Goal: Transaction & Acquisition: Purchase product/service

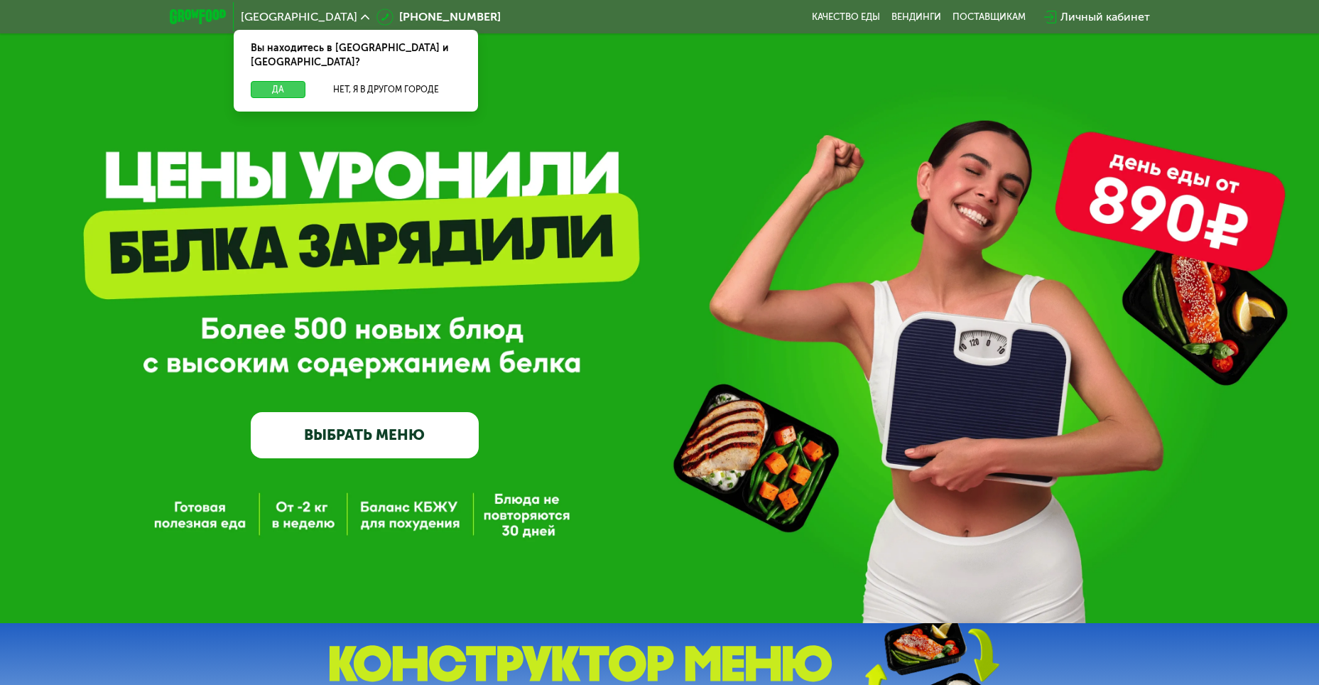
click at [271, 81] on button "Да" at bounding box center [278, 89] width 55 height 17
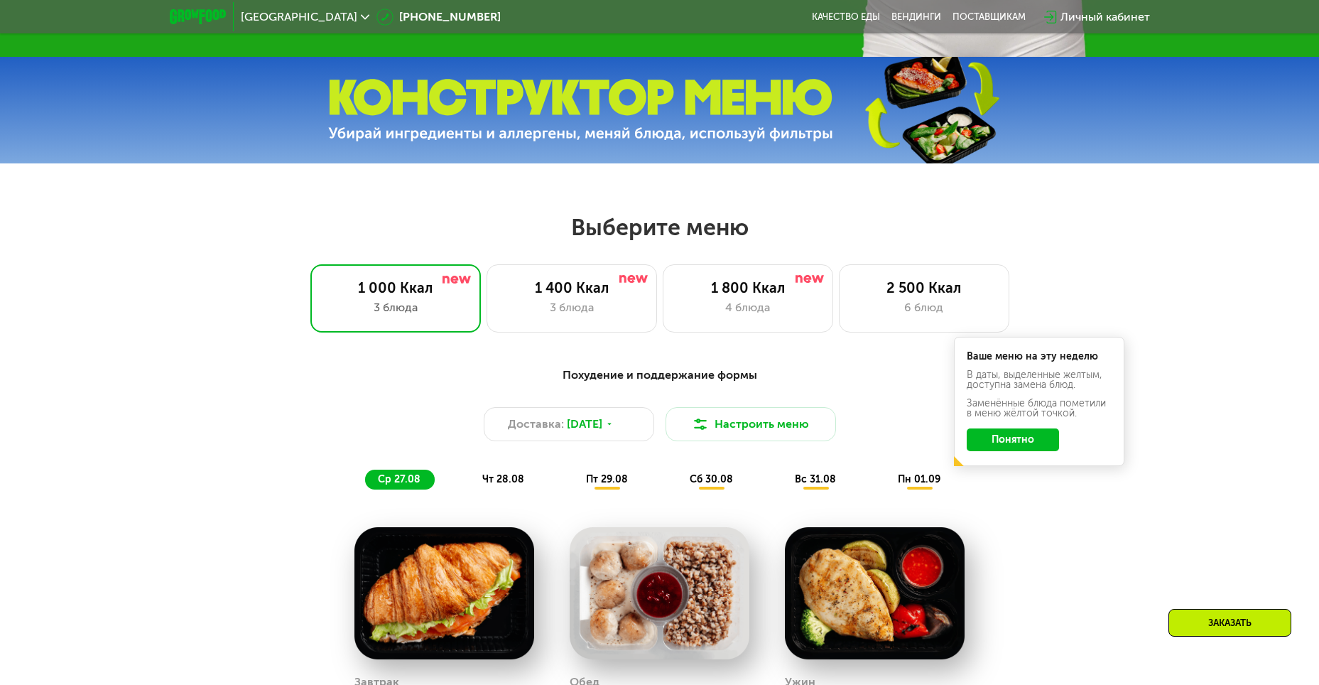
scroll to position [568, 0]
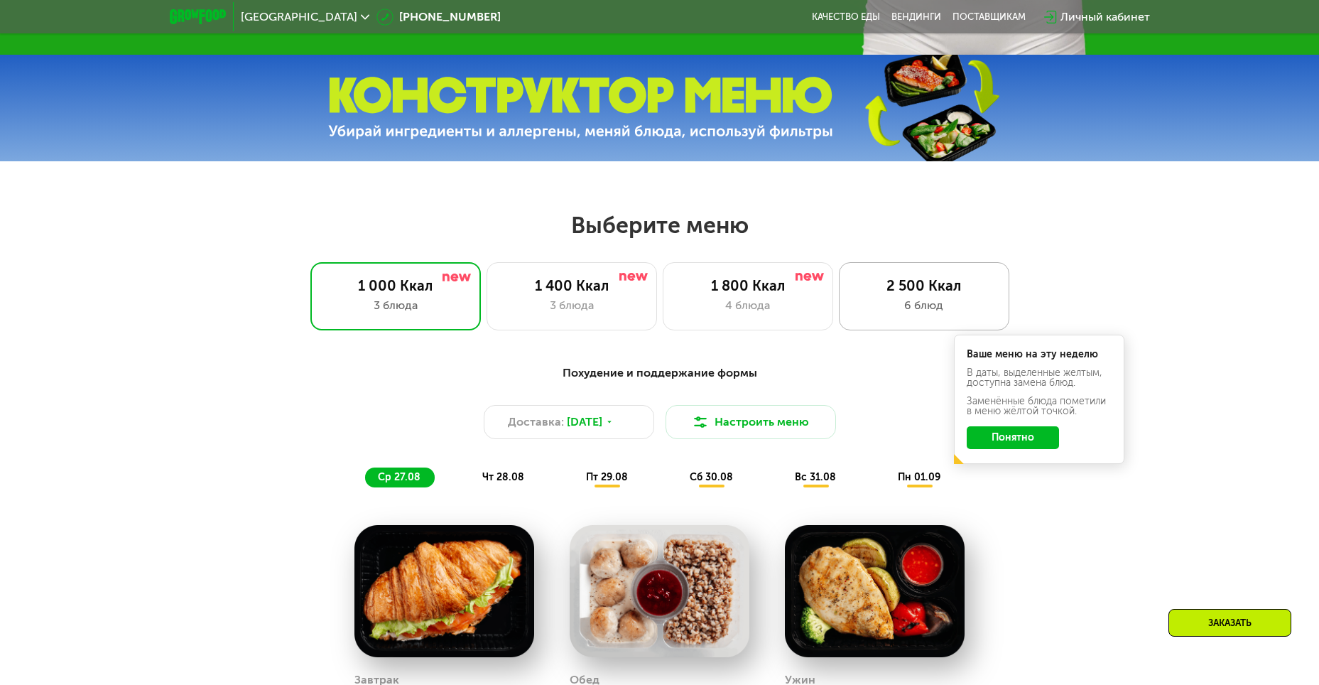
click at [921, 310] on div "6 блюд" at bounding box center [924, 305] width 141 height 17
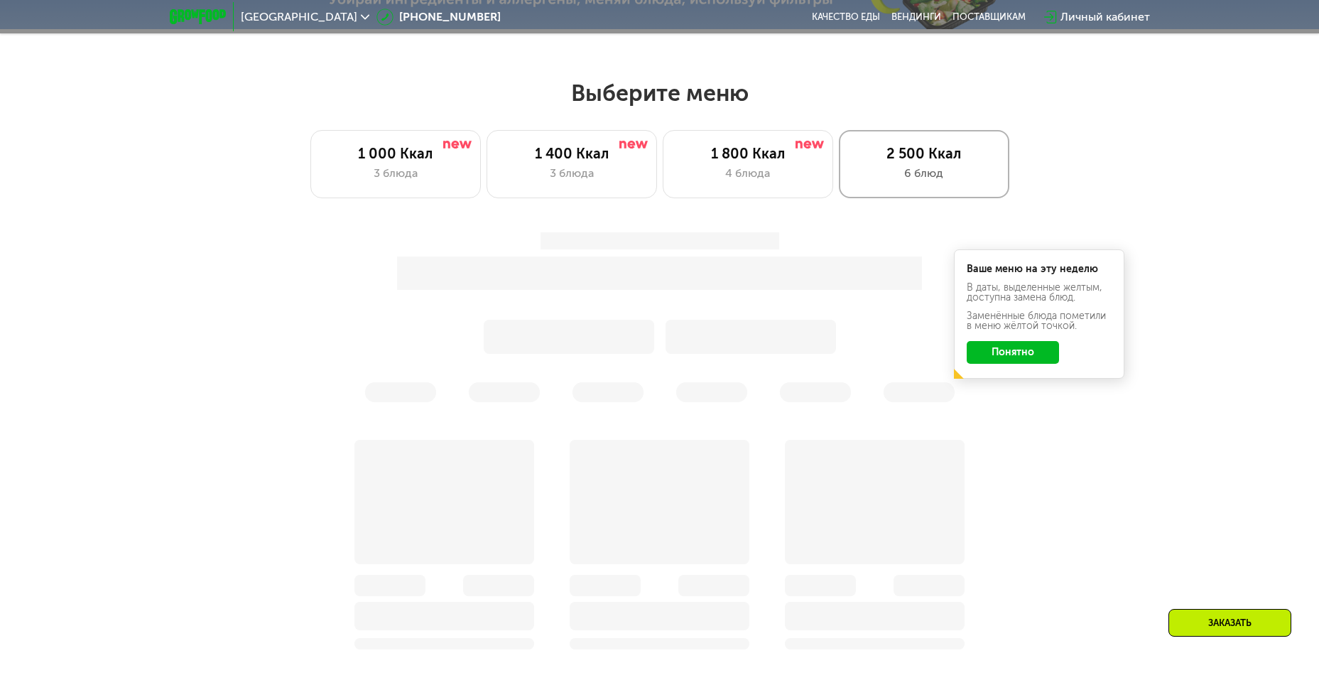
scroll to position [710, 0]
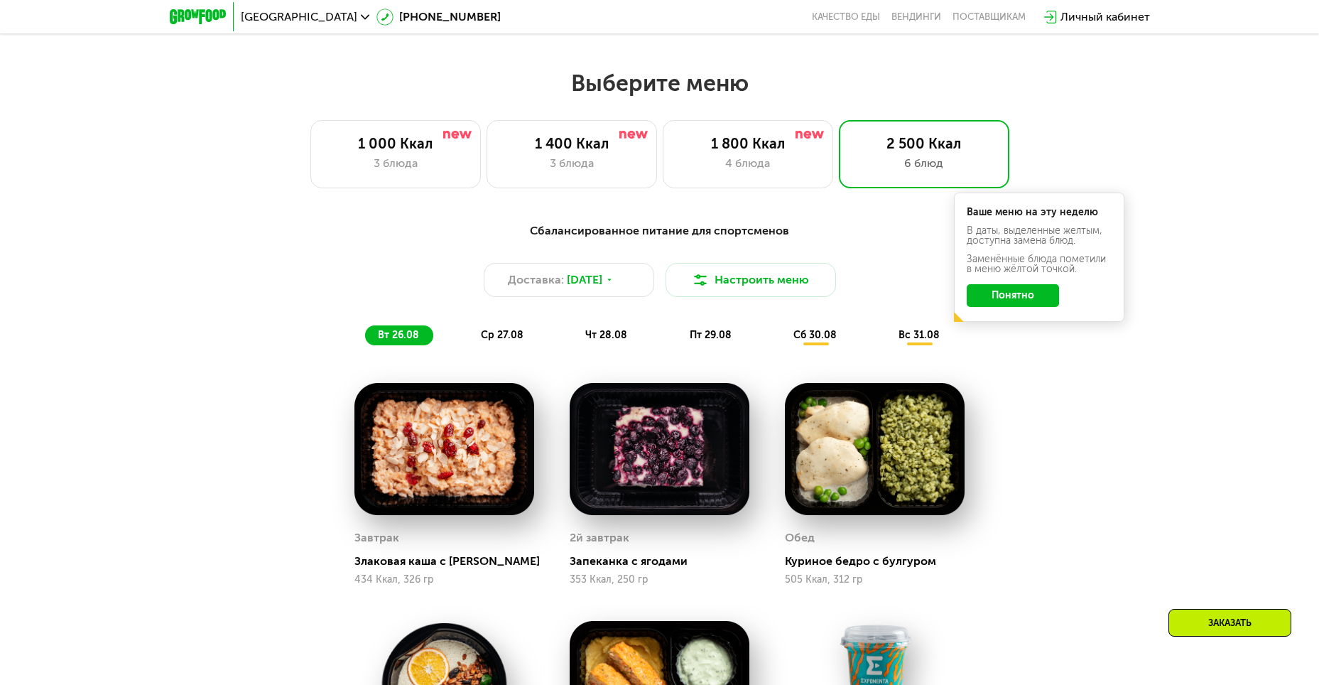
click at [1031, 304] on button "Понятно" at bounding box center [1013, 295] width 92 height 23
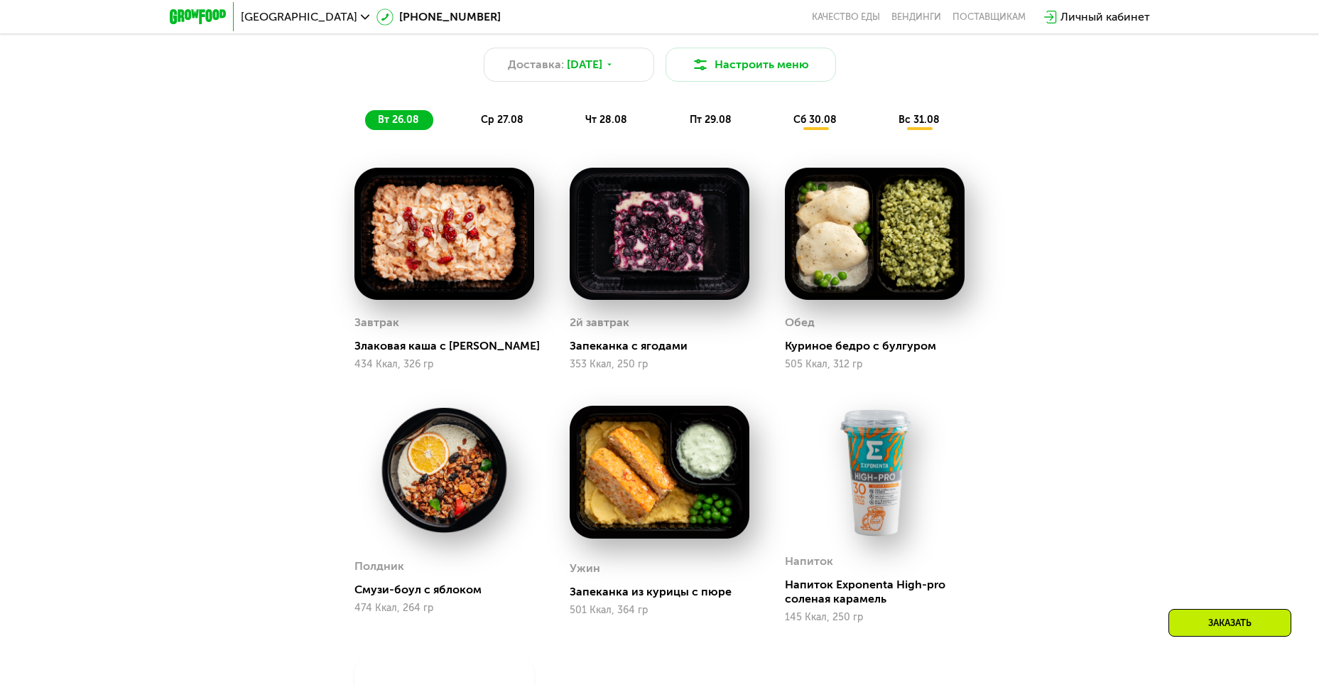
scroll to position [924, 0]
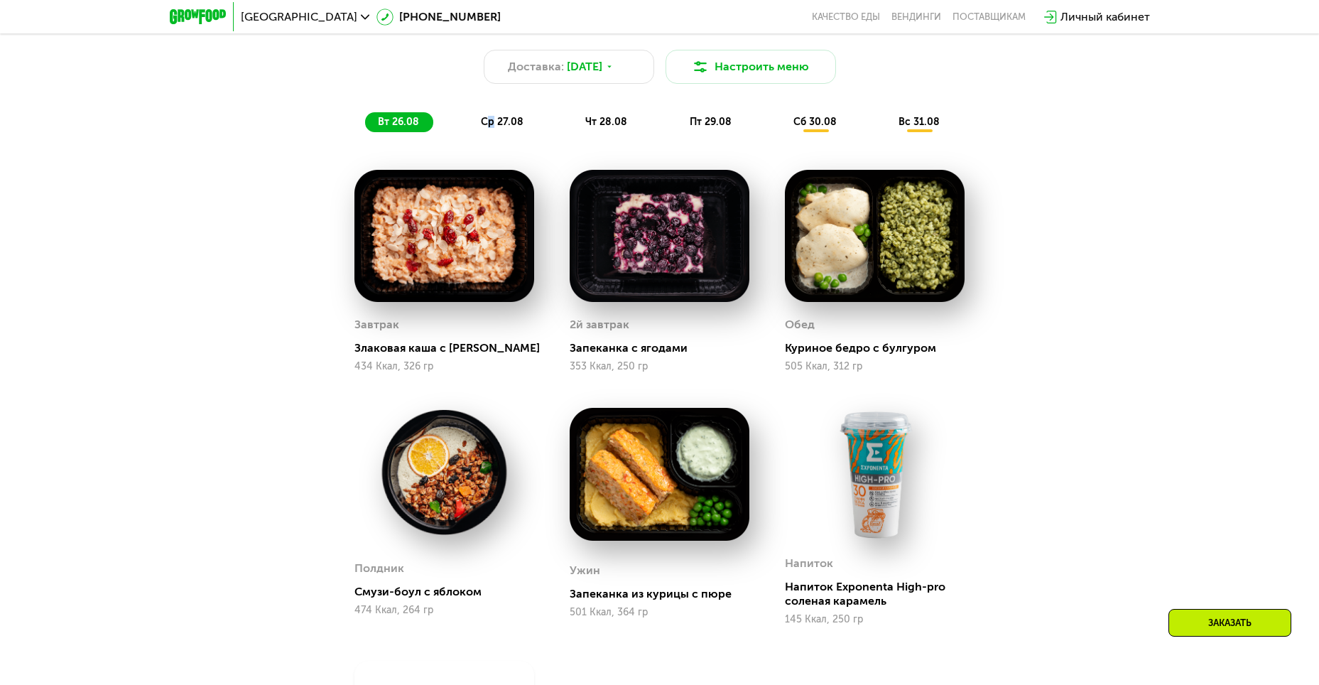
click at [491, 121] on span "ср 27.08" at bounding box center [502, 122] width 43 height 12
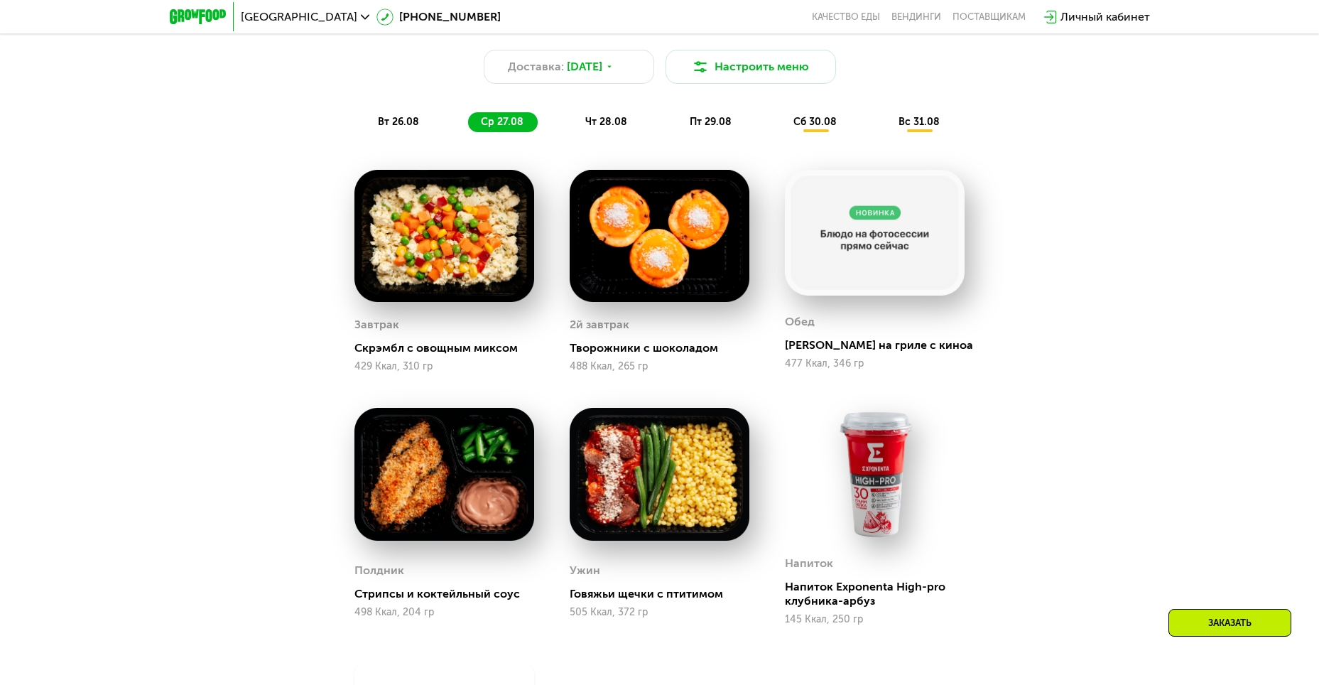
click at [593, 121] on span "чт 28.08" at bounding box center [606, 122] width 42 height 12
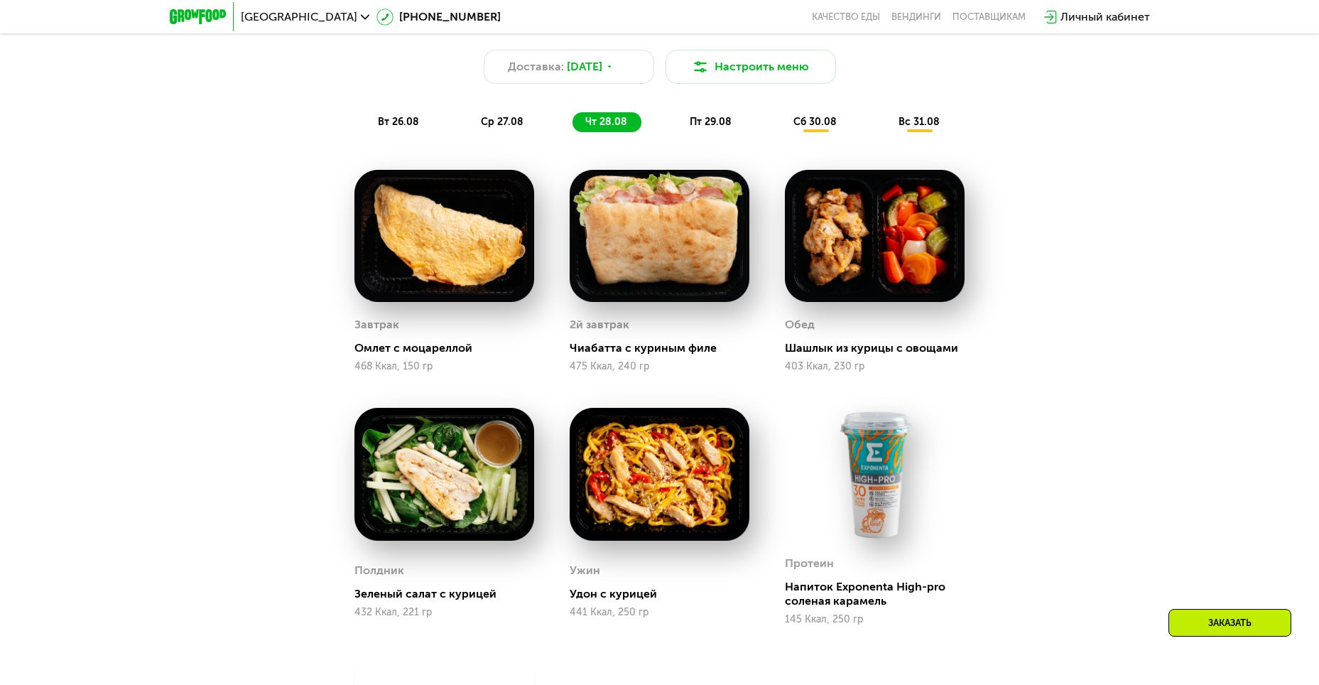
click at [709, 123] on span "пт 29.08" at bounding box center [711, 122] width 42 height 12
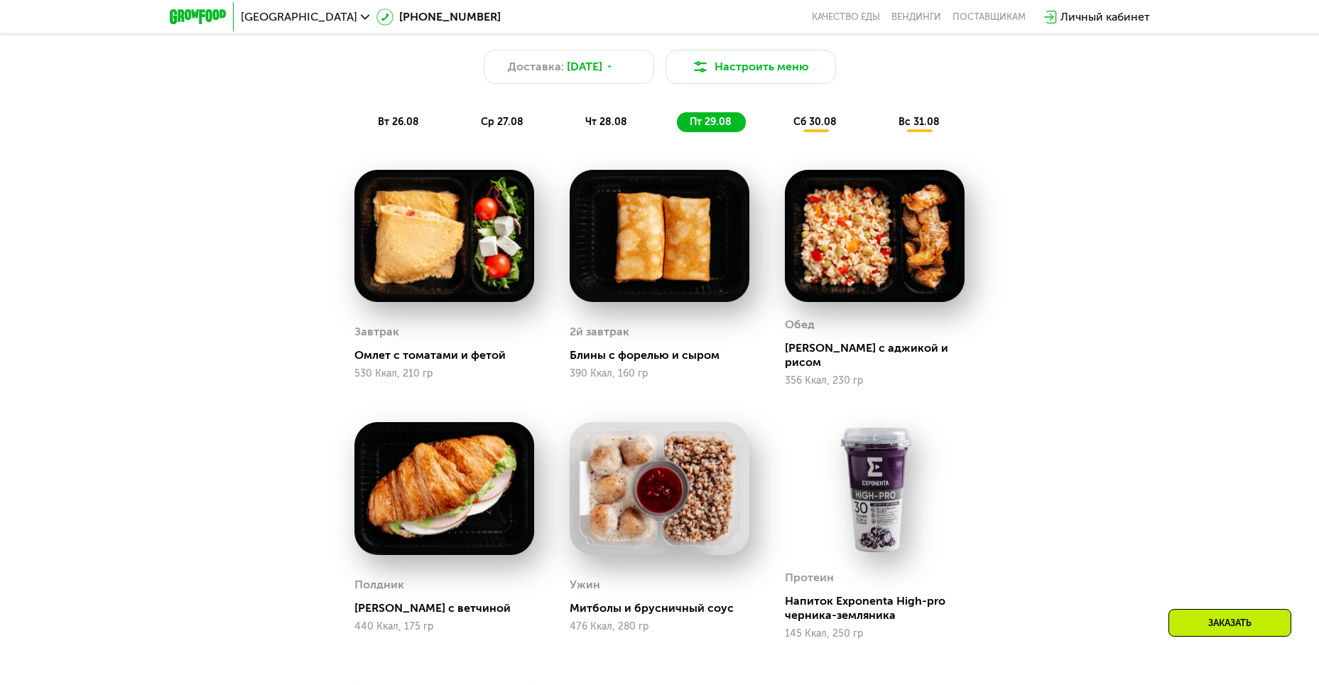
click at [829, 128] on span "сб 30.08" at bounding box center [815, 122] width 43 height 12
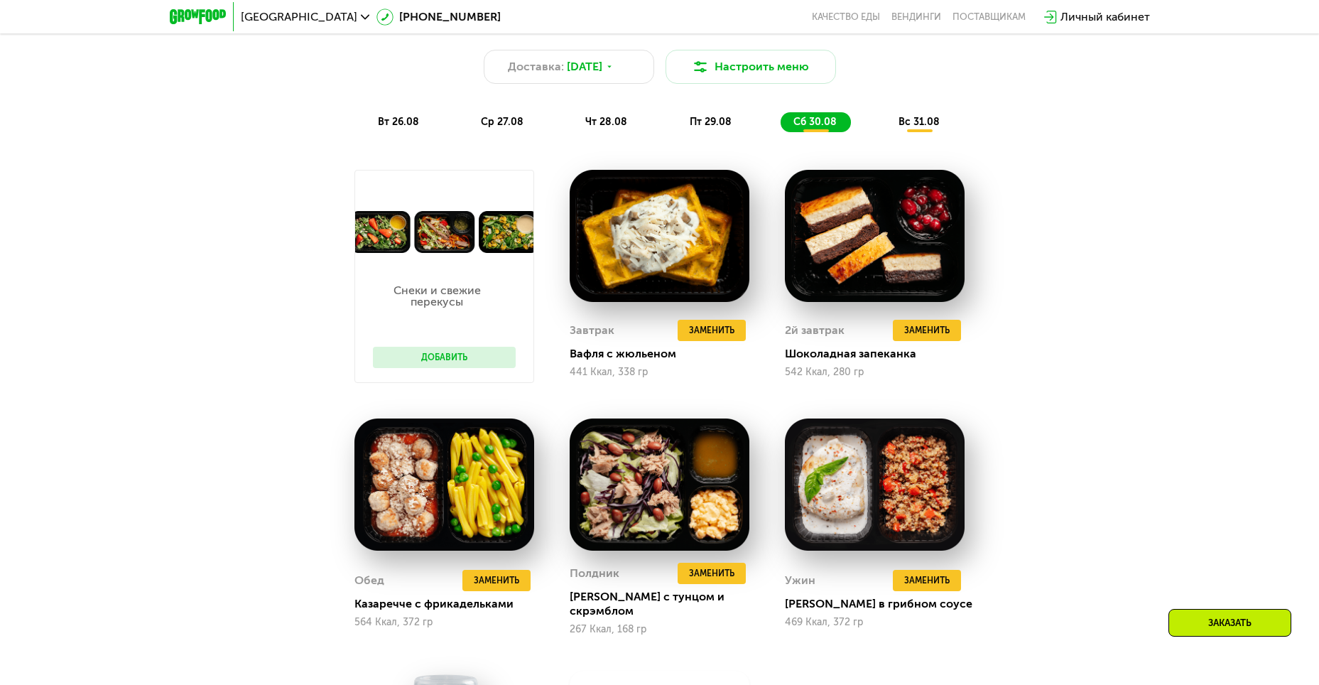
click at [465, 359] on button "Добавить" at bounding box center [444, 357] width 143 height 21
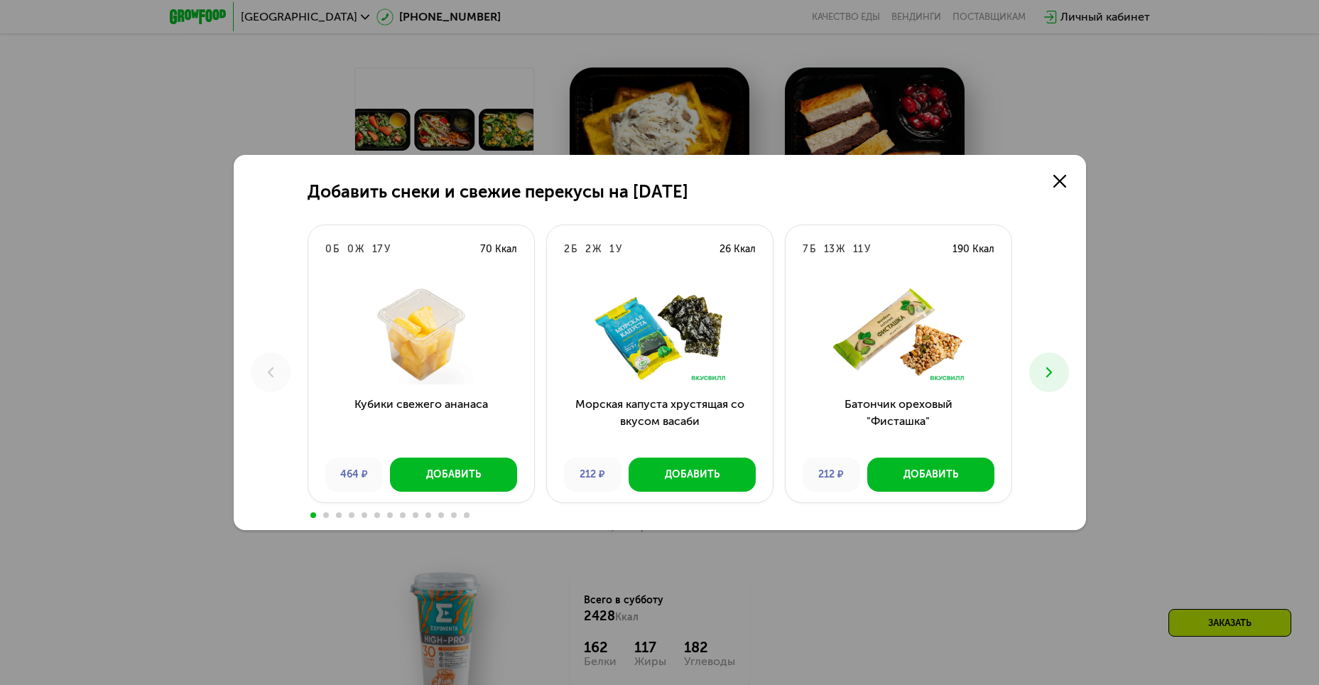
scroll to position [995, 0]
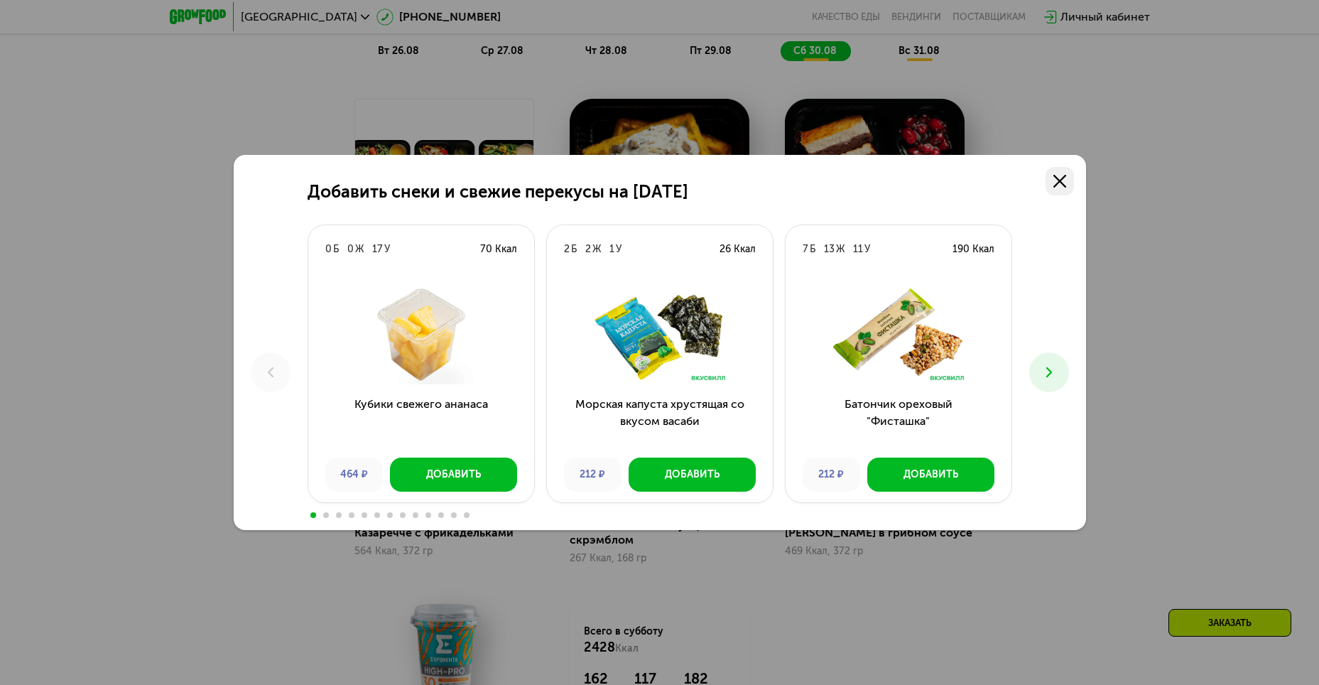
click at [1067, 179] on link at bounding box center [1060, 181] width 28 height 28
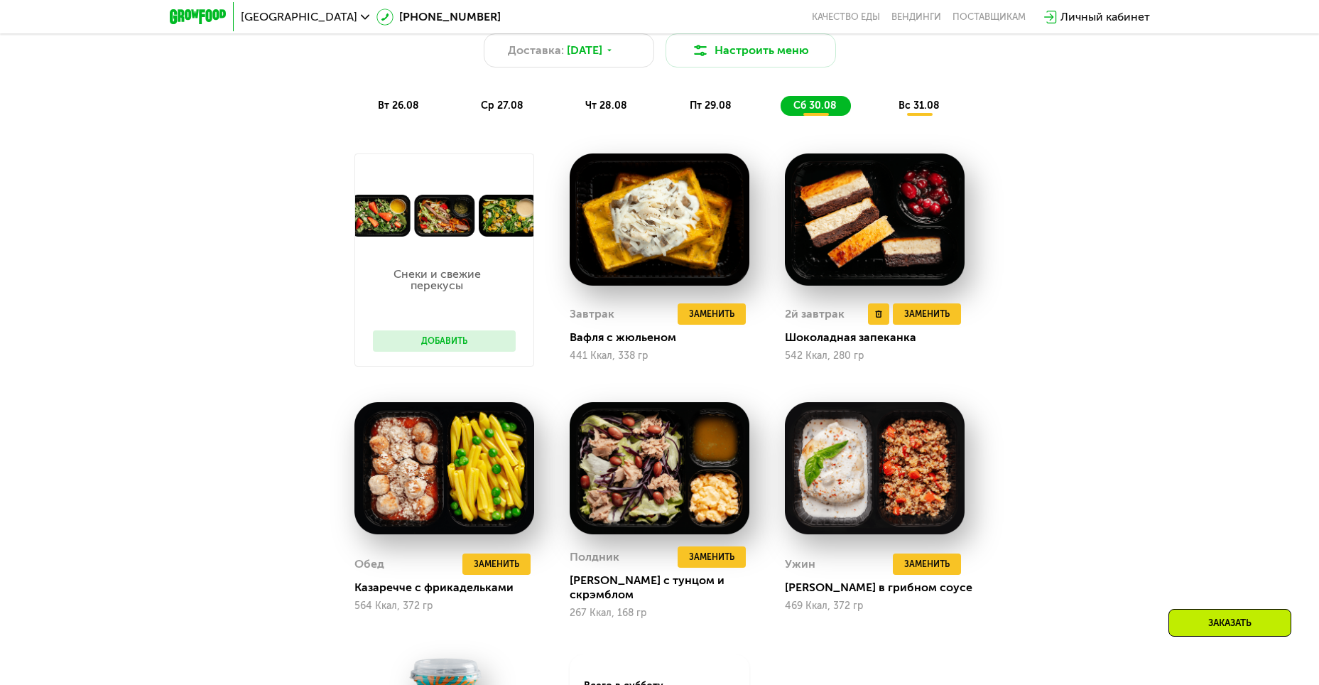
scroll to position [924, 0]
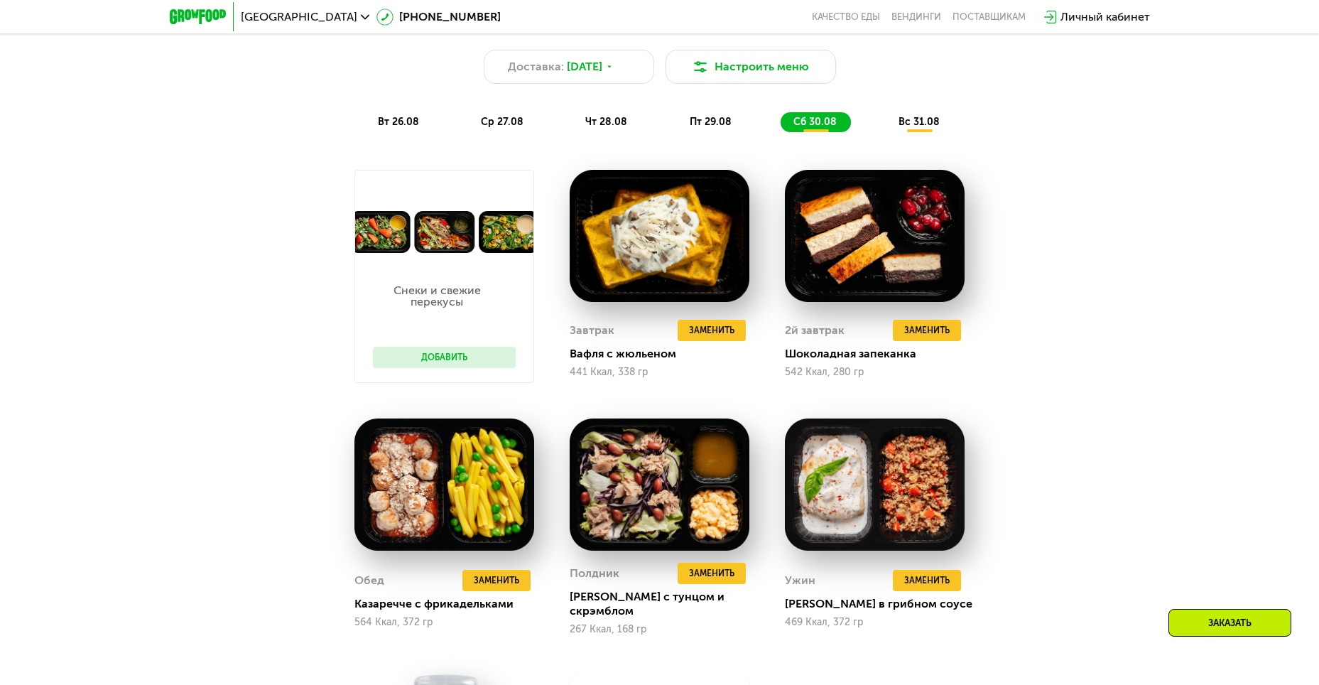
click at [904, 128] on span "вс 31.08" at bounding box center [919, 122] width 41 height 12
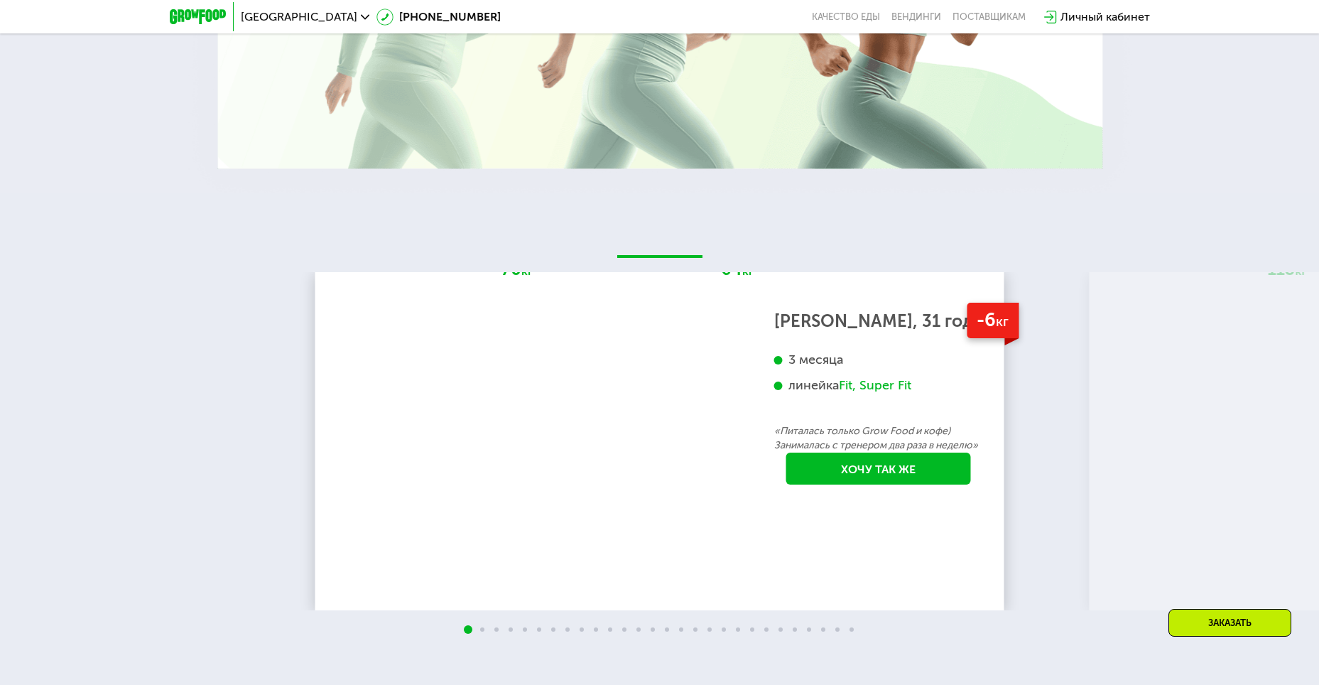
scroll to position [2842, 0]
